Goal: Task Accomplishment & Management: Manage account settings

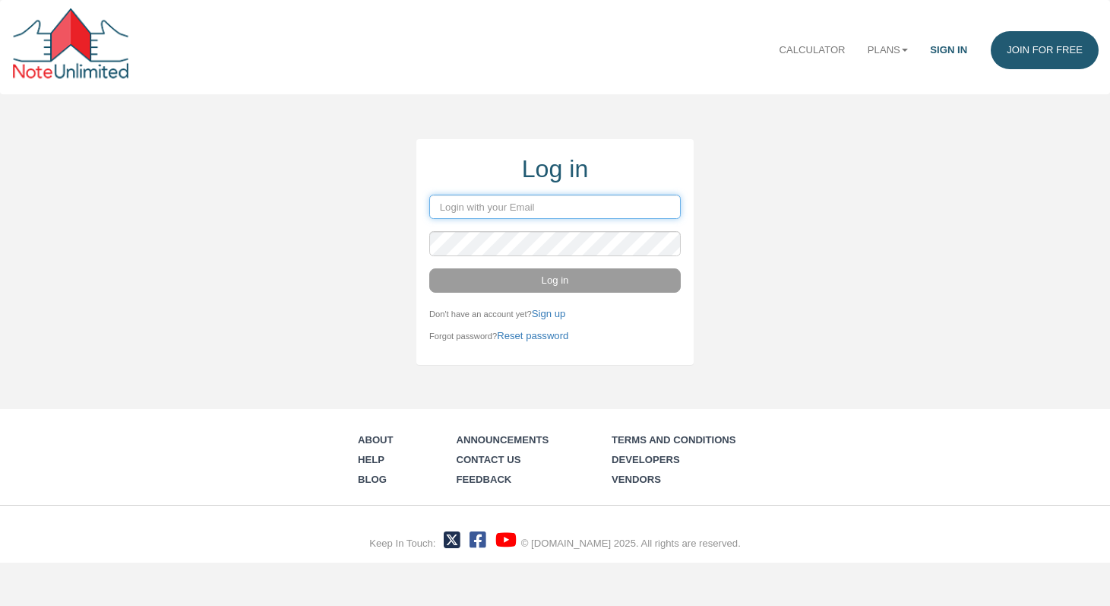
click at [541, 212] on input "email" at bounding box center [555, 207] width 252 height 24
type input "[DOMAIN_NAME][EMAIL_ADDRESS][DOMAIN_NAME]"
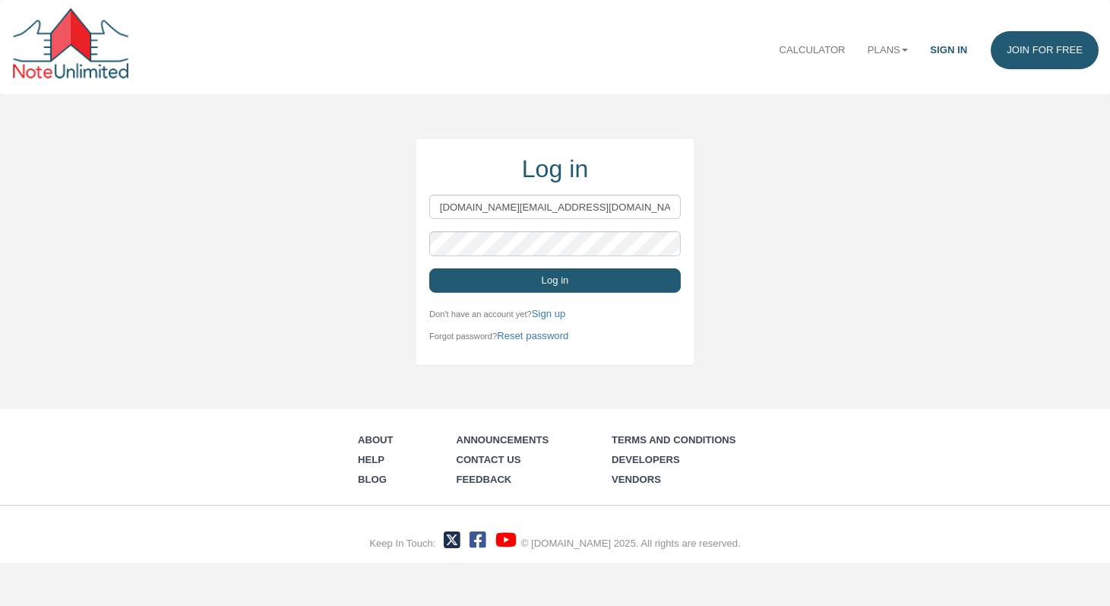
click at [554, 280] on button "Log in" at bounding box center [555, 280] width 252 height 24
click at [483, 286] on button "Log in" at bounding box center [555, 280] width 252 height 24
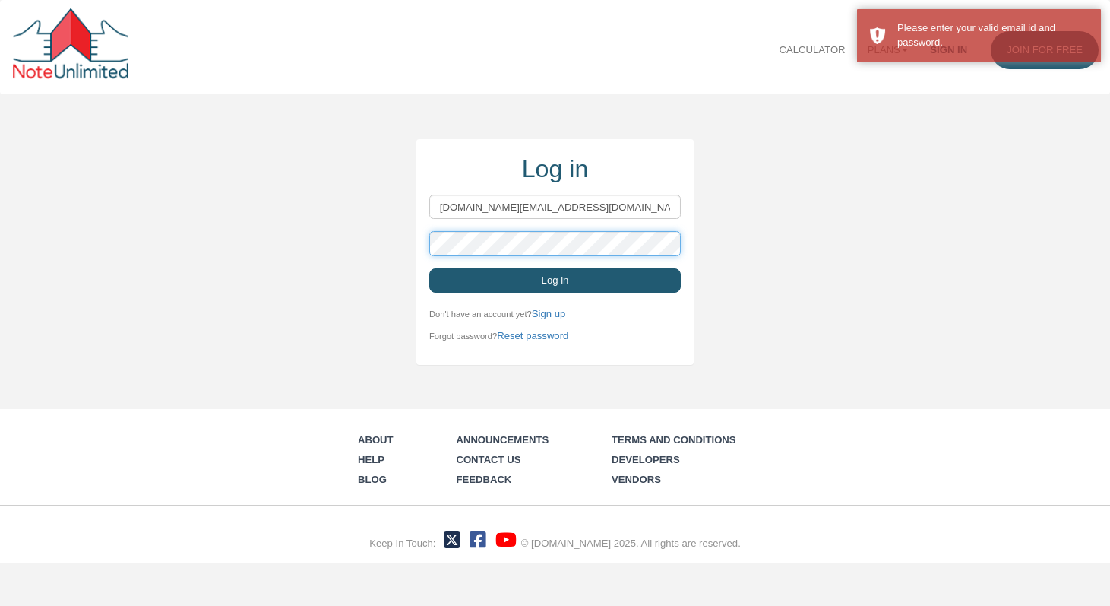
click at [410, 248] on div "Log in [DOMAIN_NAME][EMAIL_ADDRESS][DOMAIN_NAME] Log in Don't have an account y…" at bounding box center [555, 252] width 1110 height 226
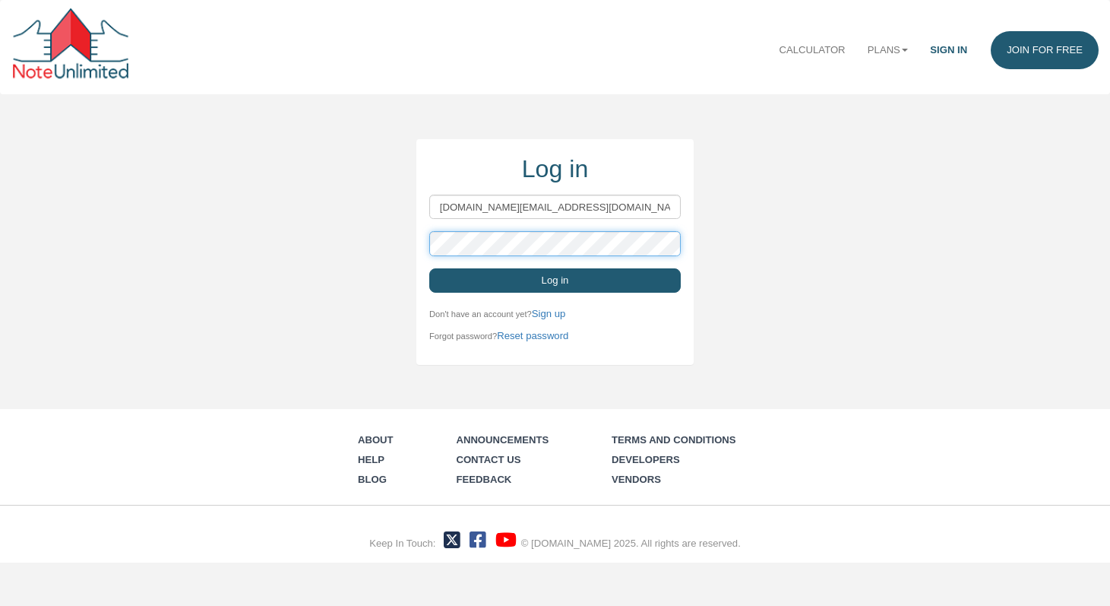
click at [429, 268] on button "Log in" at bounding box center [555, 280] width 252 height 24
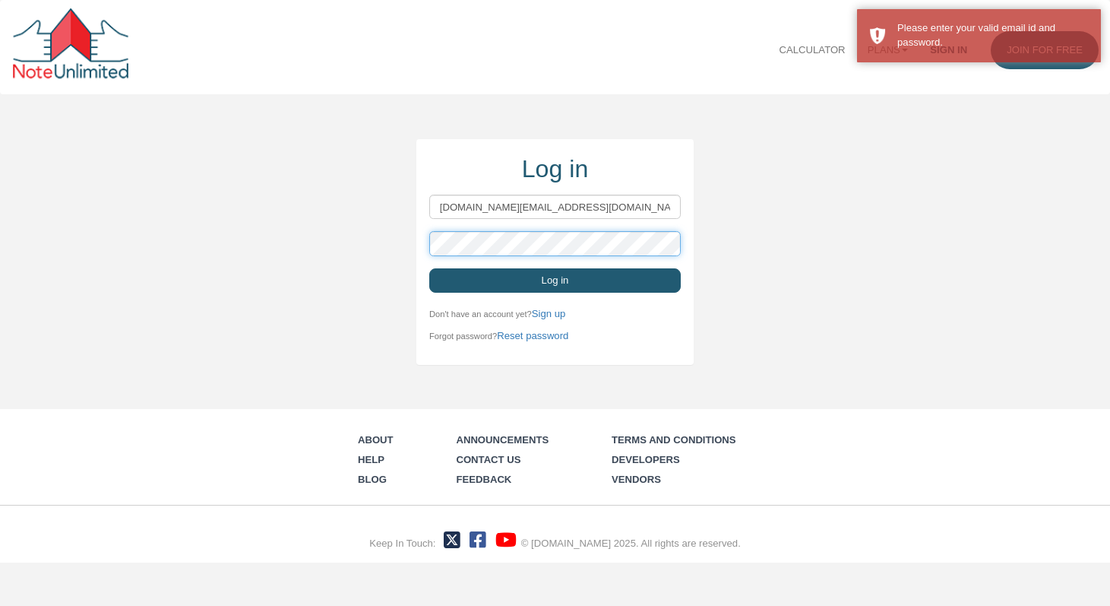
click at [429, 268] on button "Log in" at bounding box center [555, 280] width 252 height 24
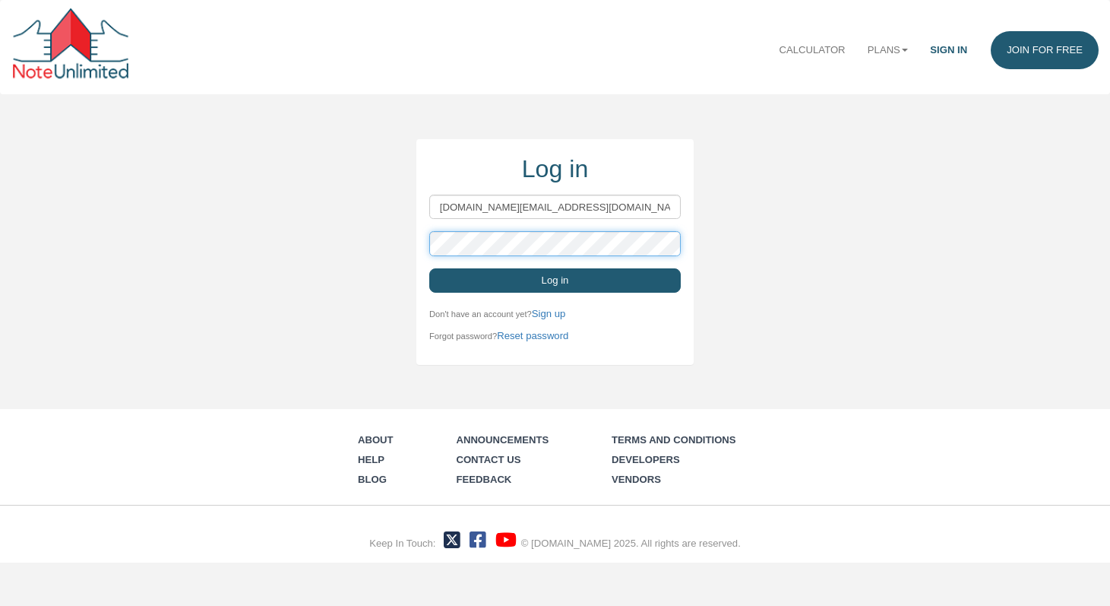
click at [429, 268] on button "Log in" at bounding box center [555, 280] width 252 height 24
click at [953, 46] on link "Sign in" at bounding box center [949, 49] width 59 height 37
